Goal: Browse casually: Explore the website without a specific task or goal

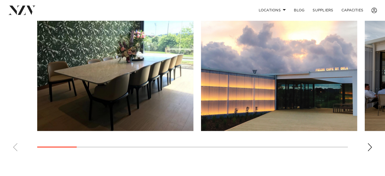
scroll to position [354, 0]
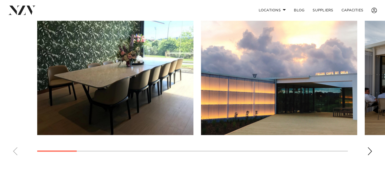
click at [370, 152] on div "Next slide" at bounding box center [369, 151] width 5 height 8
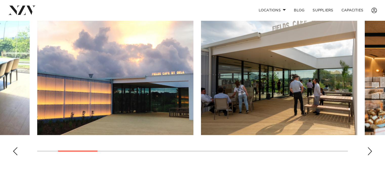
click at [370, 152] on div "Next slide" at bounding box center [369, 151] width 5 height 8
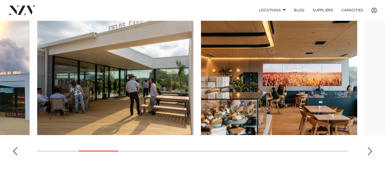
click at [370, 152] on div "Next slide" at bounding box center [369, 151] width 5 height 8
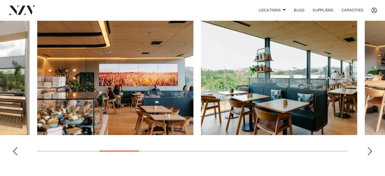
click at [370, 152] on div "Next slide" at bounding box center [369, 151] width 5 height 8
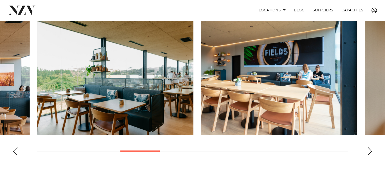
click at [370, 152] on div "Next slide" at bounding box center [369, 151] width 5 height 8
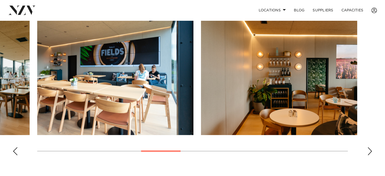
click at [370, 152] on div "Next slide" at bounding box center [369, 151] width 5 height 8
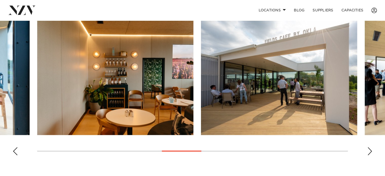
click at [370, 152] on div "Next slide" at bounding box center [369, 151] width 5 height 8
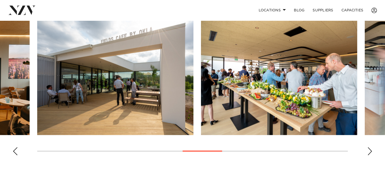
click at [370, 152] on div "Next slide" at bounding box center [369, 151] width 5 height 8
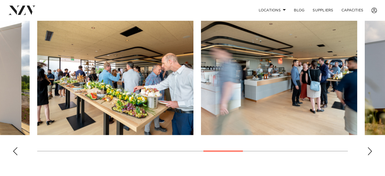
click at [370, 152] on div "Next slide" at bounding box center [369, 151] width 5 height 8
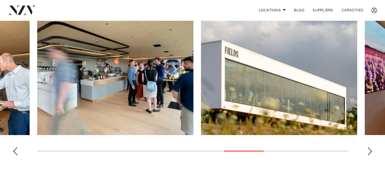
click at [370, 152] on div "Next slide" at bounding box center [369, 151] width 5 height 8
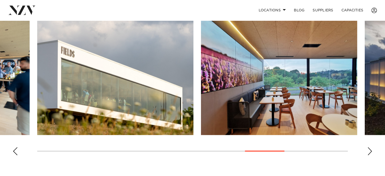
click at [370, 152] on div "Next slide" at bounding box center [369, 151] width 5 height 8
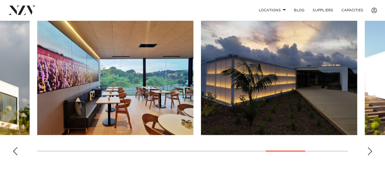
click at [370, 152] on div "Next slide" at bounding box center [369, 151] width 5 height 8
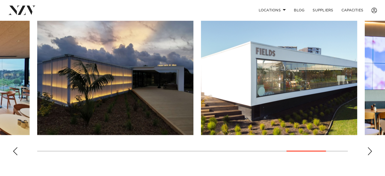
click at [370, 152] on div "Next slide" at bounding box center [369, 151] width 5 height 8
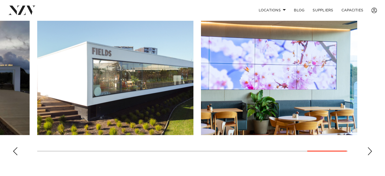
click at [370, 152] on div "Next slide" at bounding box center [369, 151] width 5 height 8
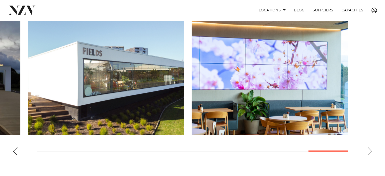
click at [17, 150] on div "Previous slide" at bounding box center [15, 151] width 5 height 8
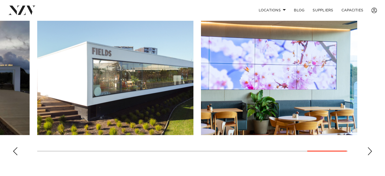
click at [17, 150] on div "Previous slide" at bounding box center [15, 151] width 5 height 8
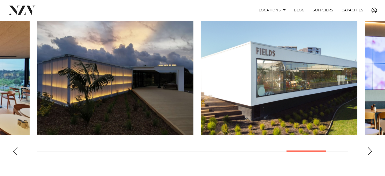
click at [17, 150] on div "Previous slide" at bounding box center [15, 151] width 5 height 8
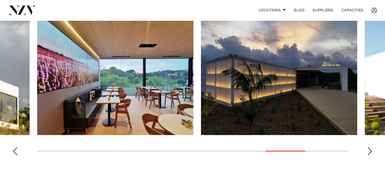
click at [17, 150] on div "Previous slide" at bounding box center [15, 151] width 5 height 8
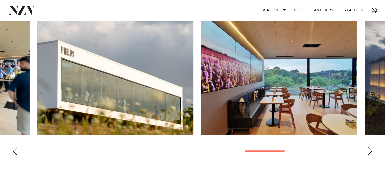
click at [17, 150] on div "Previous slide" at bounding box center [15, 151] width 5 height 8
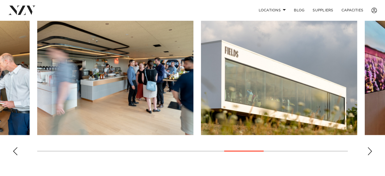
click at [17, 150] on div "Previous slide" at bounding box center [15, 151] width 5 height 8
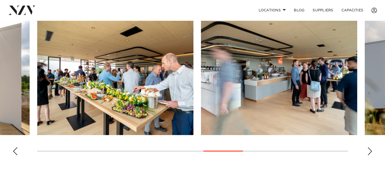
click at [17, 150] on div "Previous slide" at bounding box center [15, 151] width 5 height 8
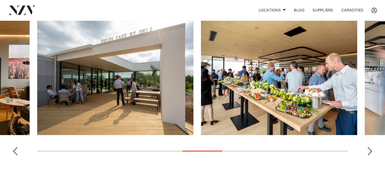
click at [17, 150] on div "Previous slide" at bounding box center [15, 151] width 5 height 8
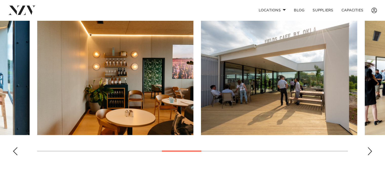
click at [17, 150] on div "Previous slide" at bounding box center [15, 151] width 5 height 8
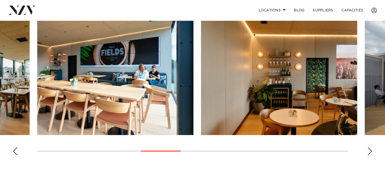
click at [17, 150] on div "Previous slide" at bounding box center [15, 151] width 5 height 8
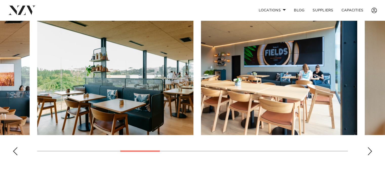
click at [17, 150] on div "Previous slide" at bounding box center [15, 151] width 5 height 8
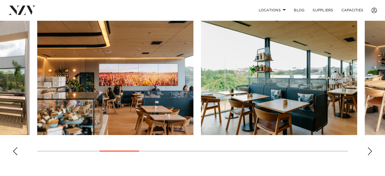
click at [17, 150] on div "Previous slide" at bounding box center [15, 151] width 5 height 8
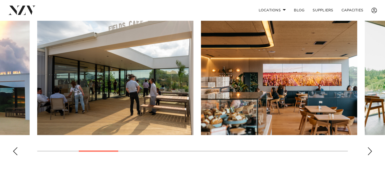
click at [17, 150] on div "Previous slide" at bounding box center [15, 151] width 5 height 8
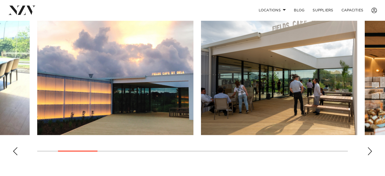
click at [17, 150] on div "Previous slide" at bounding box center [15, 151] width 5 height 8
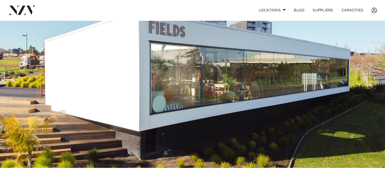
scroll to position [25, 0]
